Goal: Check status: Check status

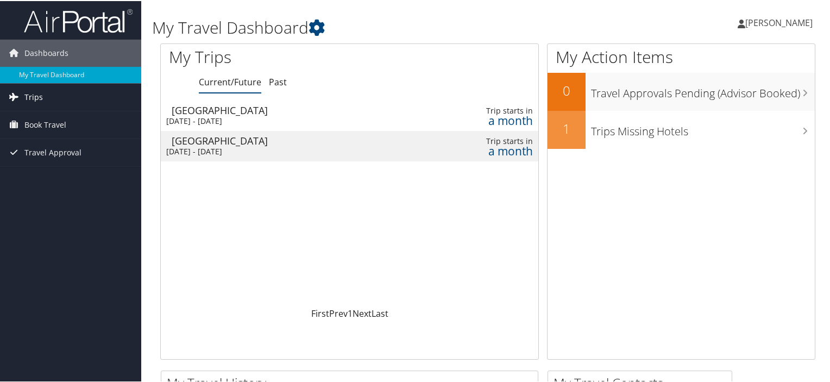
click at [66, 93] on link "Trips" at bounding box center [70, 96] width 141 height 27
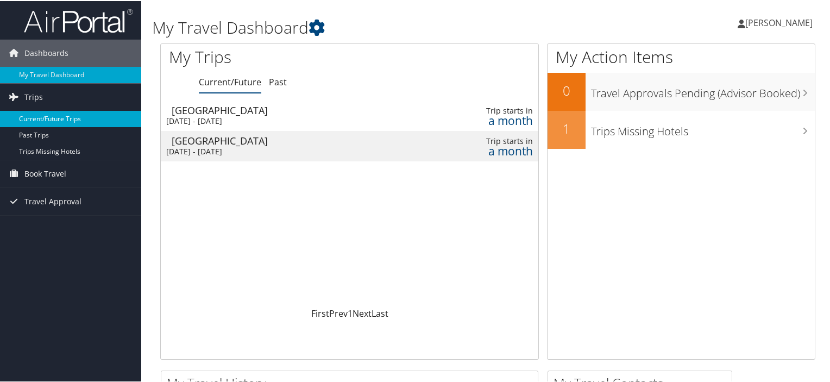
click at [46, 121] on link "Current/Future Trips" at bounding box center [70, 118] width 141 height 16
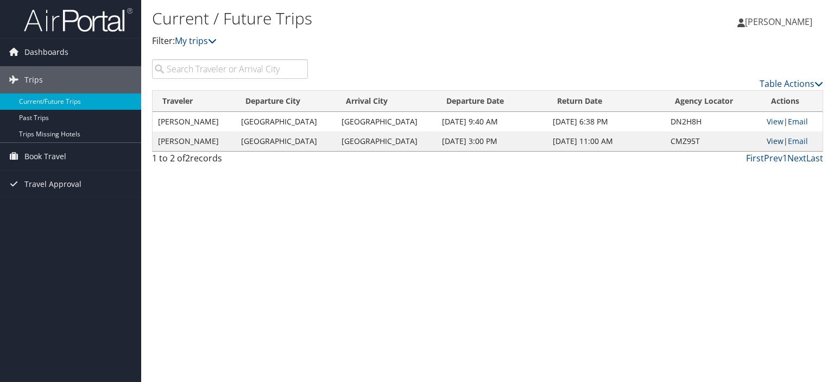
click at [767, 143] on link "View" at bounding box center [775, 141] width 17 height 10
